Goal: Information Seeking & Learning: Learn about a topic

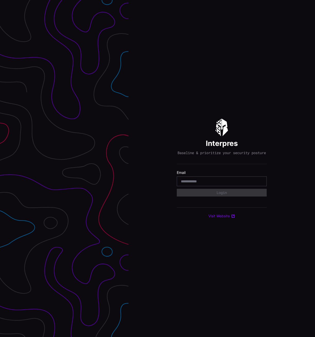
click at [214, 181] on input "email" at bounding box center [222, 181] width 82 height 5
type input "**********"
click at [213, 194] on button "Login" at bounding box center [222, 193] width 90 height 8
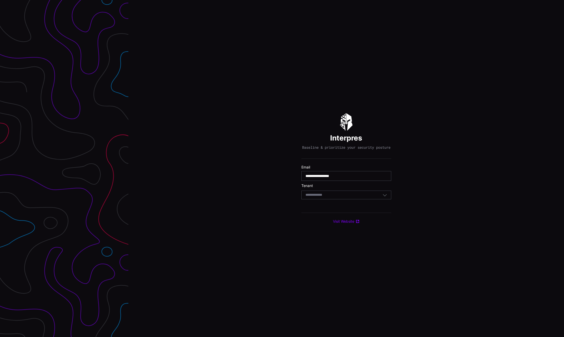
click at [314, 195] on div "Select Tenant" at bounding box center [343, 195] width 77 height 5
click at [314, 233] on div "UST Lab" at bounding box center [346, 234] width 84 height 5
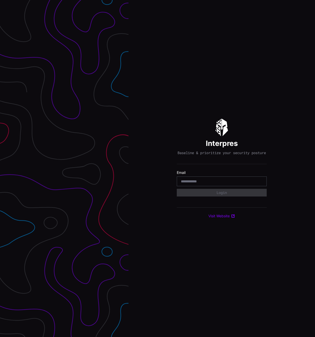
click at [199, 181] on input "email" at bounding box center [222, 181] width 82 height 5
drag, startPoint x: 243, startPoint y: 184, endPoint x: 160, endPoint y: 184, distance: 82.9
click at [160, 184] on div "**********" at bounding box center [221, 168] width 186 height 337
type input "*"
type input "**********"
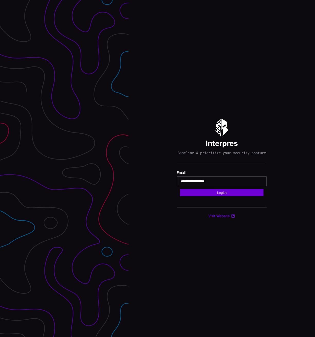
click at [213, 196] on button "Login" at bounding box center [221, 192] width 83 height 7
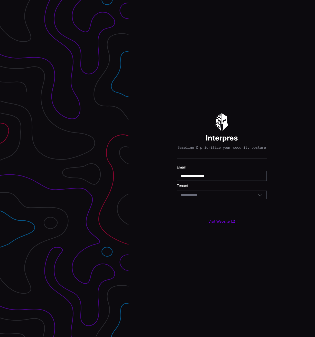
click at [215, 196] on div "Select Tenant" at bounding box center [219, 195] width 77 height 5
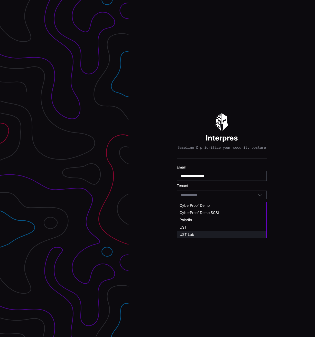
click at [213, 235] on div "UST Lab" at bounding box center [221, 234] width 84 height 5
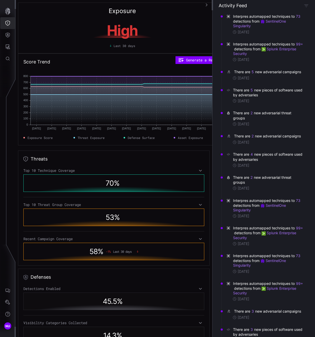
click at [5, 21] on icon "Threat Exposure" at bounding box center [7, 23] width 5 height 5
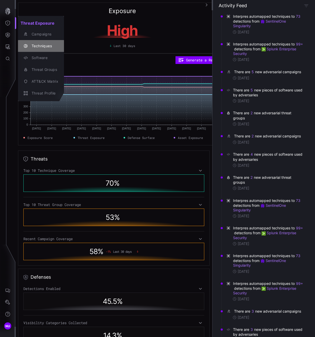
click at [39, 47] on div "Techniques" at bounding box center [43, 46] width 29 height 6
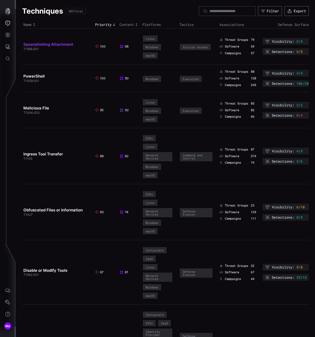
click at [54, 46] on link "Spearphishing Attachment" at bounding box center [48, 44] width 50 height 5
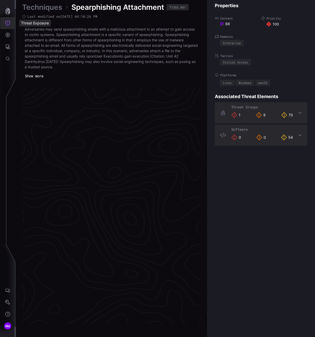
scroll to position [1039, 298]
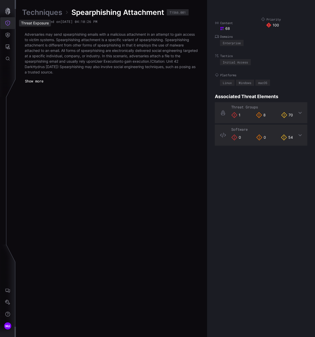
click at [5, 22] on icon "Threat Exposure" at bounding box center [7, 23] width 5 height 5
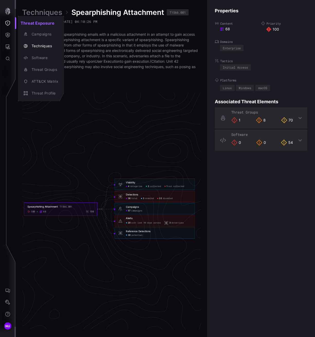
click at [135, 196] on div at bounding box center [157, 168] width 315 height 337
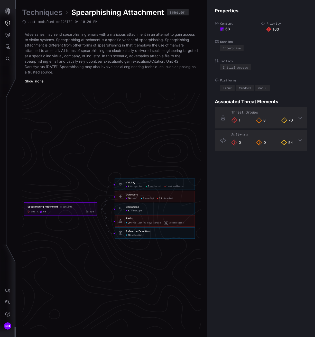
click at [141, 235] on span "potential" at bounding box center [136, 235] width 11 height 3
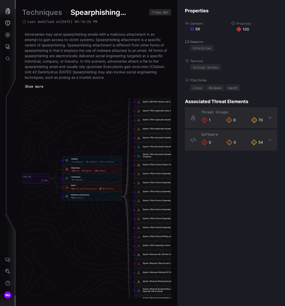
scroll to position [1057, 312]
click at [147, 162] on div "Splunk: Office Product Spawn CMD Process" at bounding box center [164, 165] width 59 height 8
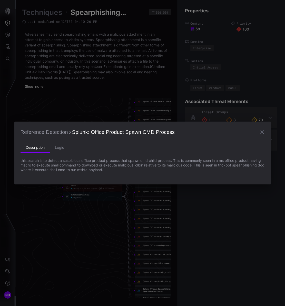
click at [265, 129] on icon "button" at bounding box center [262, 132] width 6 height 6
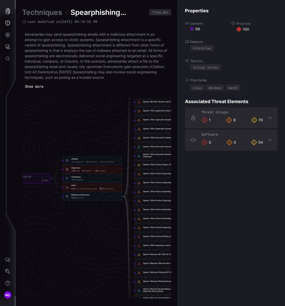
click at [67, 199] on div "Reference Detections 30 potential" at bounding box center [92, 196] width 59 height 8
click span "potential"
click at [108, 188] on span "detections" at bounding box center [109, 189] width 9 height 2
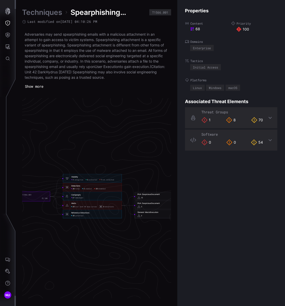
click at [88, 213] on div "Reference Detections" at bounding box center [80, 213] width 18 height 2
click at [75, 217] on div "Reference Detections 30 potential" at bounding box center [92, 214] width 59 height 8
click at [71, 214] on div "Reference Detections 30 potential" at bounding box center [92, 214] width 59 height 8
click at [68, 215] on icon at bounding box center [67, 214] width 3 height 3
drag, startPoint x: 115, startPoint y: 215, endPoint x: 112, endPoint y: 215, distance: 3.1
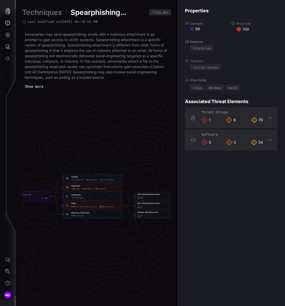
click at [115, 215] on div "30 potential" at bounding box center [95, 216] width 48 height 2
click at [85, 214] on div "Reference Detections 30 potential" at bounding box center [95, 214] width 48 height 5
click at [81, 215] on span "potential" at bounding box center [79, 216] width 8 height 2
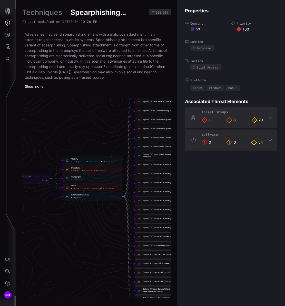
click at [156, 178] on foreignobject "Splunk: Office Product Spawning BITSAdmin" at bounding box center [164, 175] width 59 height 10
click at [156, 173] on div "Splunk: Office Product Spawning BITSAdmin" at bounding box center [162, 174] width 38 height 2
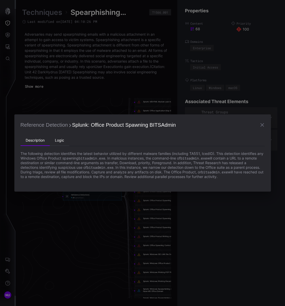
click at [58, 140] on li "Logic" at bounding box center [60, 141] width 20 height 10
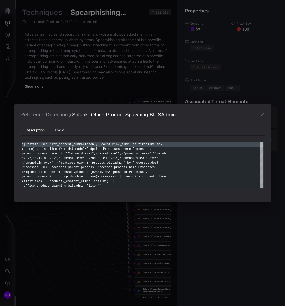
type textarea "**********"
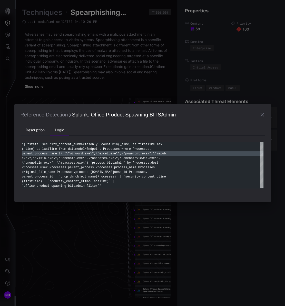
click at [37, 151] on div ""| tstats `security_content_summariesonly` count m in(_time) as firstTime max (…" at bounding box center [143, 165] width 242 height 46
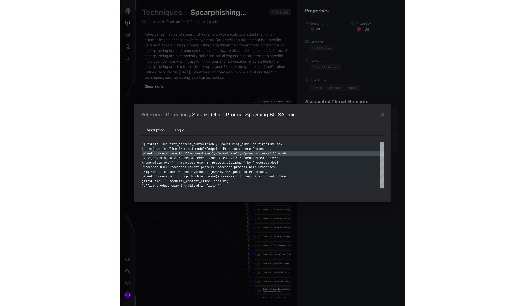
scroll to position [9, 0]
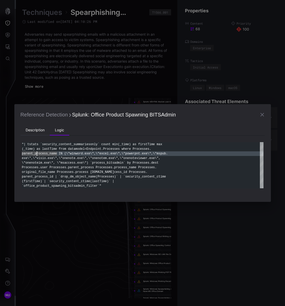
click at [32, 131] on li "Description" at bounding box center [35, 130] width 29 height 10
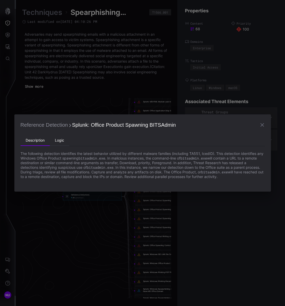
click at [62, 140] on li "Logic" at bounding box center [60, 141] width 20 height 10
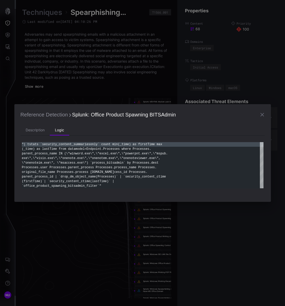
click at [262, 114] on icon "button" at bounding box center [262, 115] width 6 height 6
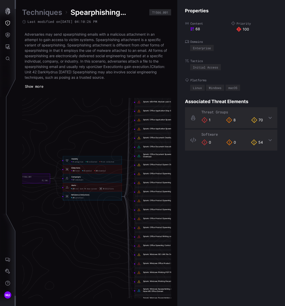
click at [153, 153] on div "Splunk: Office Document Spawned Child Process To Download" at bounding box center [167, 155] width 48 height 5
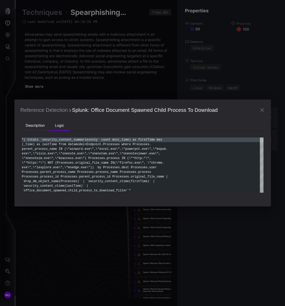
click at [43, 124] on li "Description" at bounding box center [35, 126] width 29 height 10
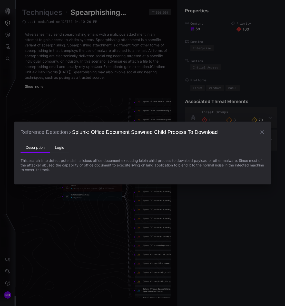
click at [58, 149] on li "Logic" at bounding box center [60, 148] width 20 height 10
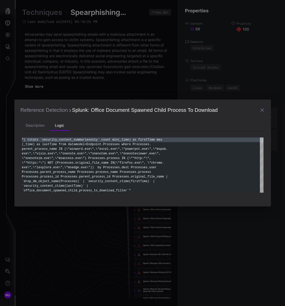
click at [261, 112] on icon "button" at bounding box center [262, 110] width 6 height 6
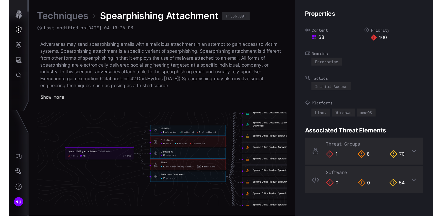
scroll to position [1120, 288]
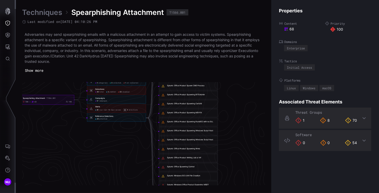
click at [41, 14] on link "Techniques" at bounding box center [42, 12] width 40 height 9
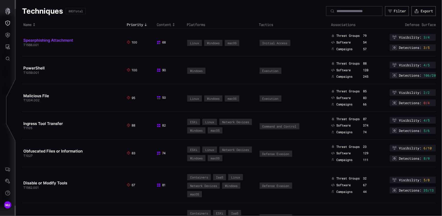
click at [63, 41] on link "Spearphishing Attachment" at bounding box center [48, 40] width 50 height 5
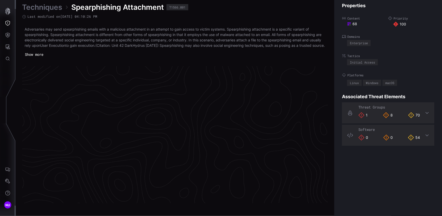
scroll to position [1091, 233]
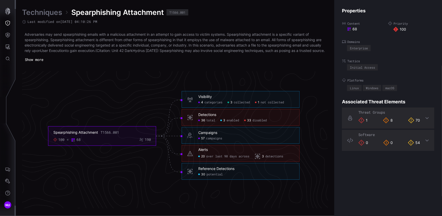
click at [217, 176] on span "potential" at bounding box center [215, 174] width 16 height 4
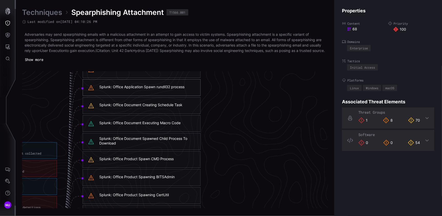
scroll to position [1003, 404]
click at [132, 89] on div "Splunk: Office Application Spawn rundll32 process" at bounding box center [141, 87] width 85 height 5
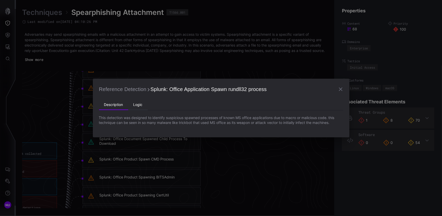
click at [138, 104] on li "Logic" at bounding box center [138, 105] width 20 height 10
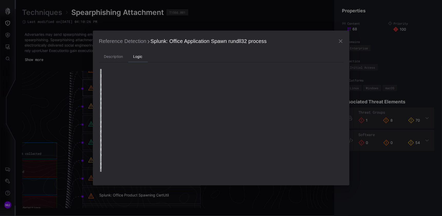
type textarea "**********"
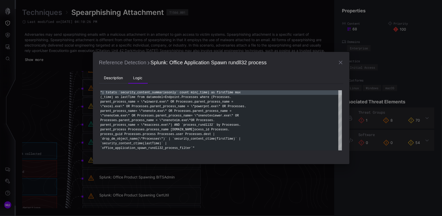
click at [114, 80] on li "Description" at bounding box center [113, 78] width 29 height 10
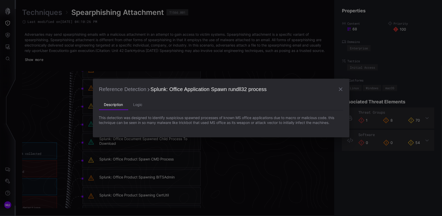
click at [314, 89] on icon "button" at bounding box center [341, 89] width 6 height 6
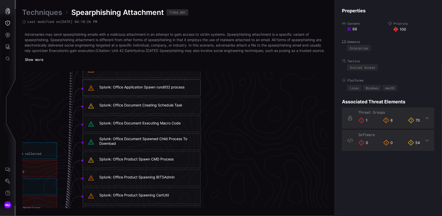
click at [147, 89] on div "Splunk: Office Application Spawn rundll32 process" at bounding box center [141, 87] width 85 height 5
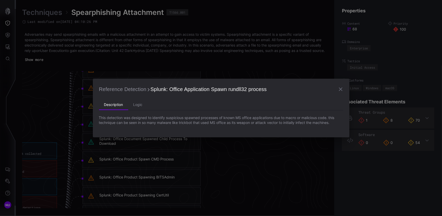
click at [314, 89] on button "button" at bounding box center [341, 89] width 10 height 10
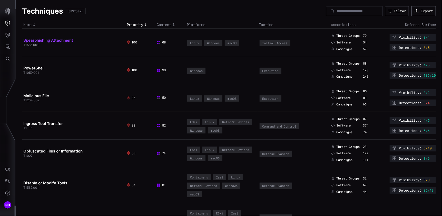
click at [49, 41] on link "Spearphishing Attachment" at bounding box center [48, 40] width 50 height 5
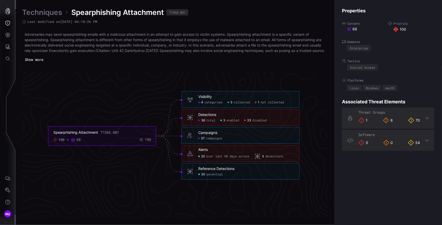
scroll to position [1086, 233]
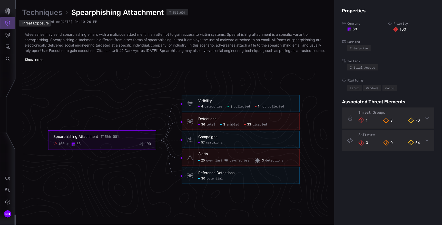
click at [3, 22] on button "Threat Exposure" at bounding box center [7, 23] width 15 height 12
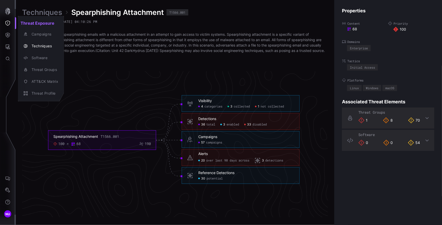
click at [7, 46] on div at bounding box center [221, 112] width 442 height 225
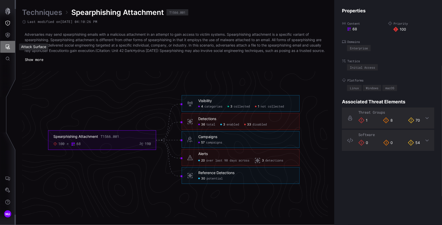
click at [7, 45] on icon "Attack Surface" at bounding box center [7, 46] width 5 height 5
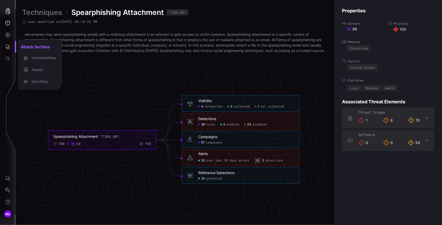
click at [8, 38] on div at bounding box center [221, 112] width 442 height 225
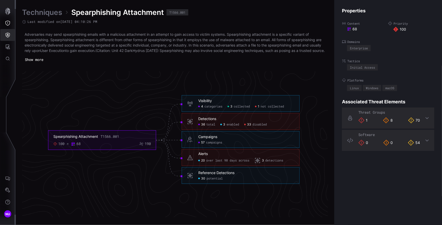
click at [9, 36] on icon "Defense Surface" at bounding box center [8, 35] width 4 height 5
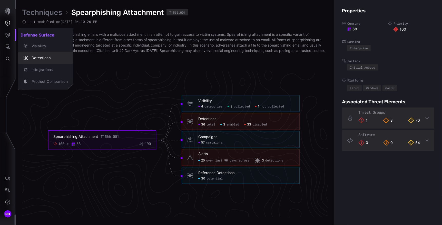
click at [39, 56] on div "Detections" at bounding box center [48, 58] width 39 height 6
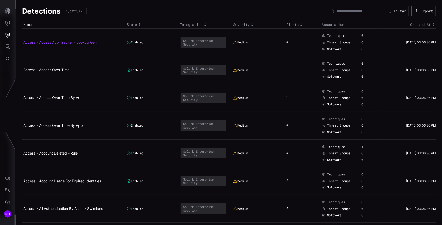
click at [81, 41] on link "Access - Access App Tracker - Lookup Gen" at bounding box center [59, 42] width 73 height 4
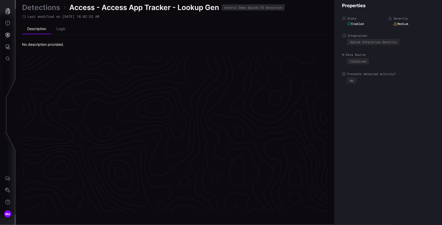
scroll to position [1078, 233]
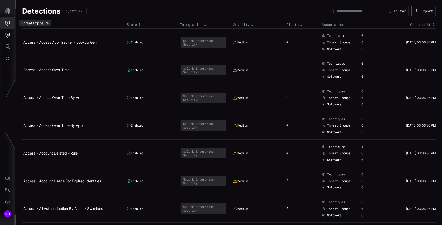
click at [6, 21] on icon "Threat Exposure" at bounding box center [7, 23] width 5 height 5
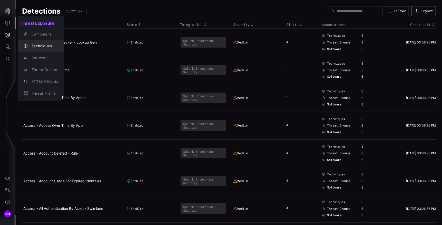
click at [38, 46] on div "Techniques" at bounding box center [43, 46] width 29 height 6
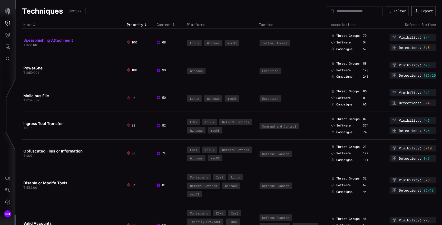
click at [52, 39] on link "Spearphishing Attachment" at bounding box center [48, 40] width 50 height 5
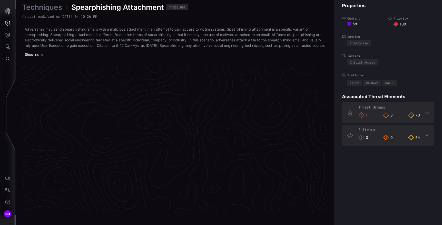
scroll to position [1086, 233]
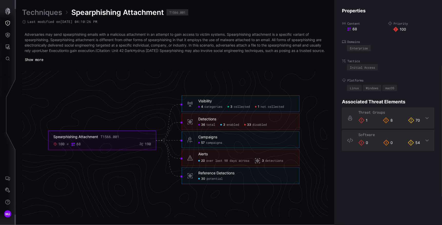
click at [219, 181] on span "potential" at bounding box center [215, 179] width 16 height 4
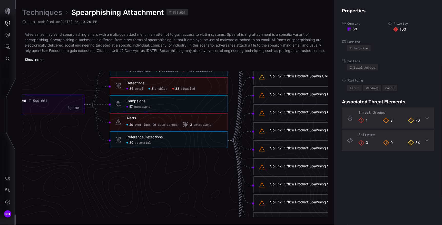
click at [266, 133] on div "Splunk: Office Product Spawning MSHTA" at bounding box center [313, 130] width 118 height 17
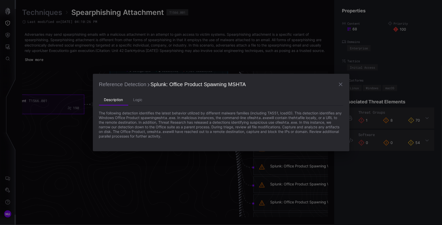
click at [314, 86] on icon "button" at bounding box center [341, 84] width 6 height 6
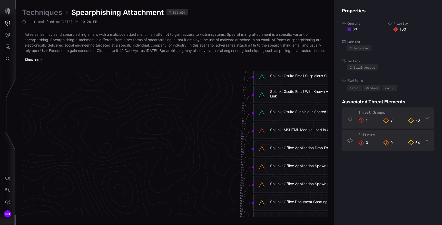
scroll to position [995, 233]
